Goal: Information Seeking & Learning: Learn about a topic

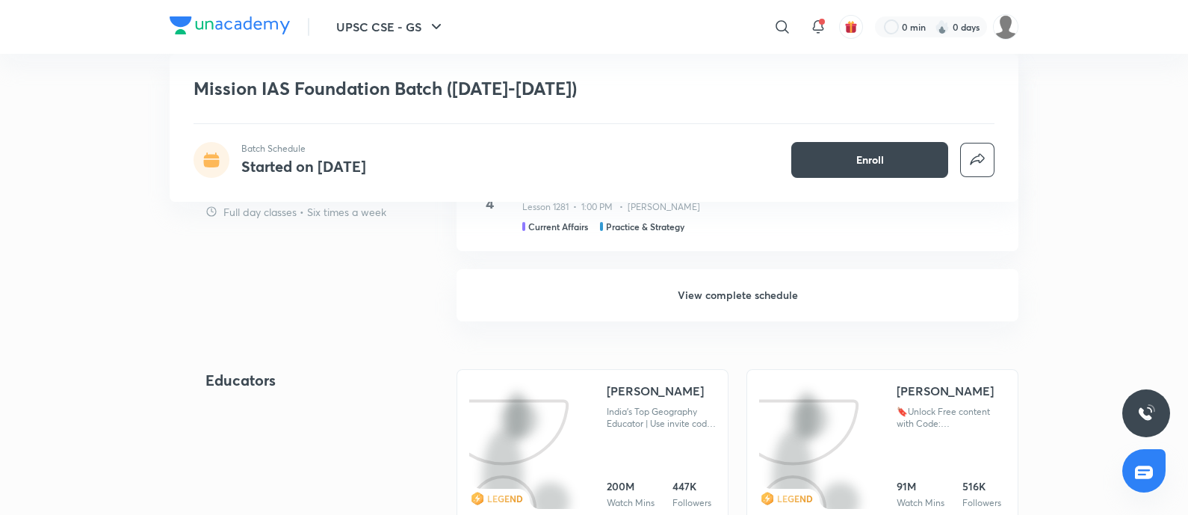
scroll to position [3176, 0]
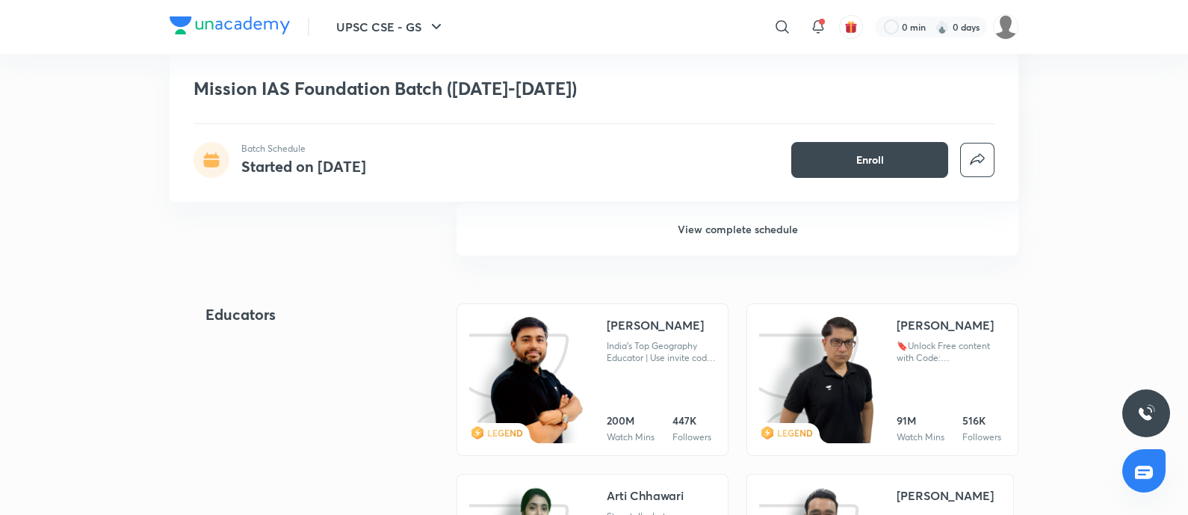
click at [729, 226] on h6 "View complete schedule" at bounding box center [738, 229] width 562 height 52
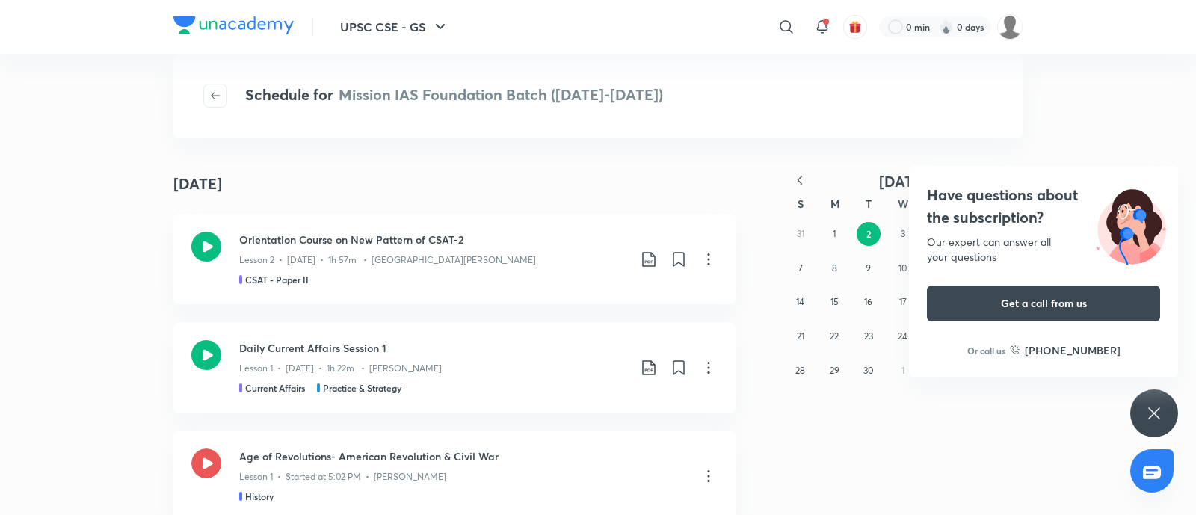
click at [998, 200] on h4 "Have questions about the subscription?" at bounding box center [1043, 206] width 233 height 45
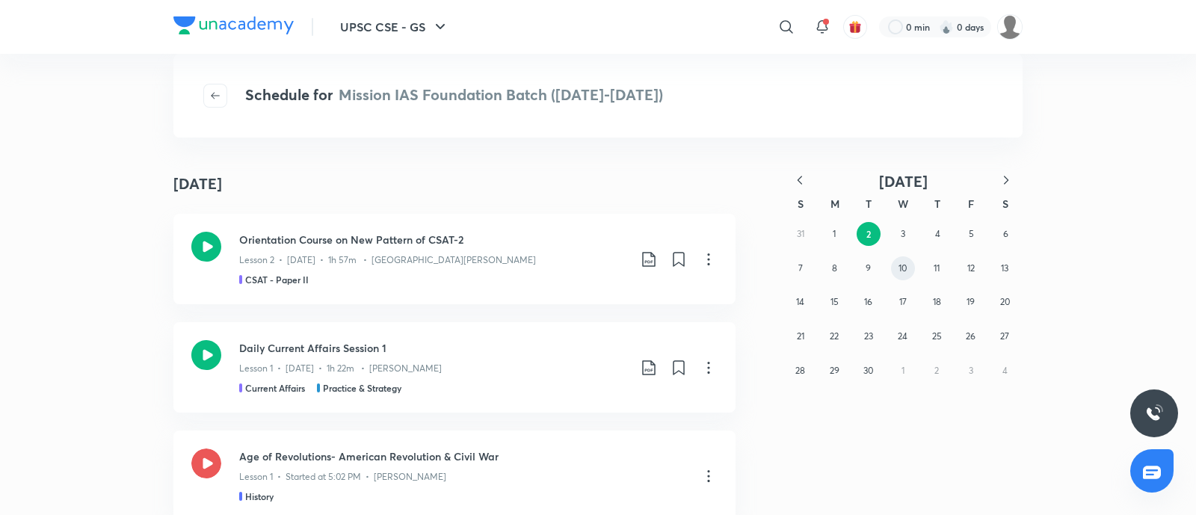
click at [893, 265] on button "10" at bounding box center [903, 268] width 24 height 24
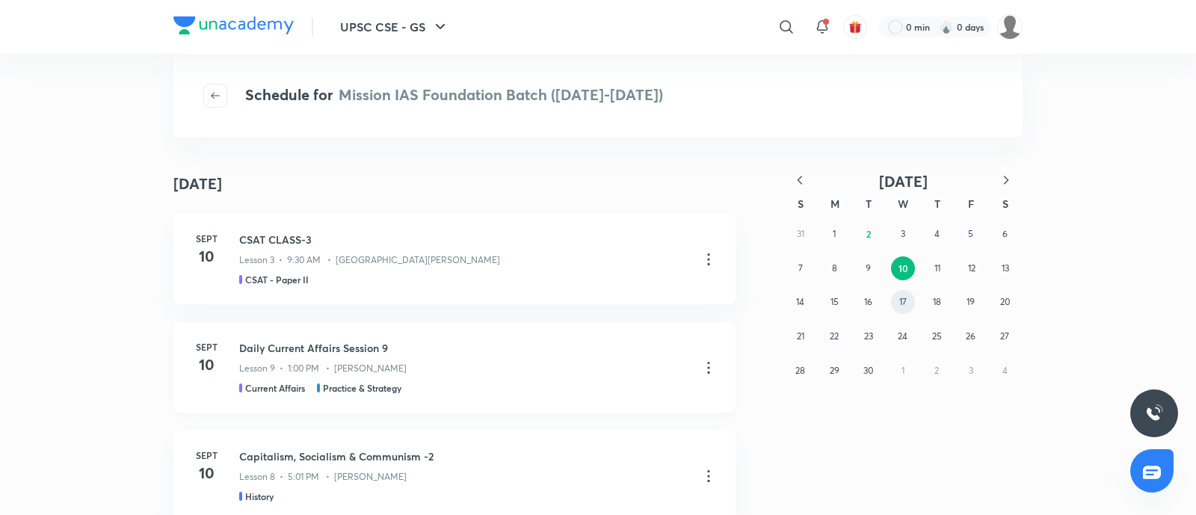
drag, startPoint x: 901, startPoint y: 293, endPoint x: 238, endPoint y: 408, distance: 672.8
click at [893, 291] on div "31 1 2 3 4 5 6 7 8 9 10 11 12 13 14 15 16 17 18 19 20 21 22 23 24 25 26 27 28 2…" at bounding box center [902, 302] width 239 height 170
click at [904, 306] on abbr "17" at bounding box center [902, 301] width 7 height 11
